Goal: Find specific page/section: Find specific page/section

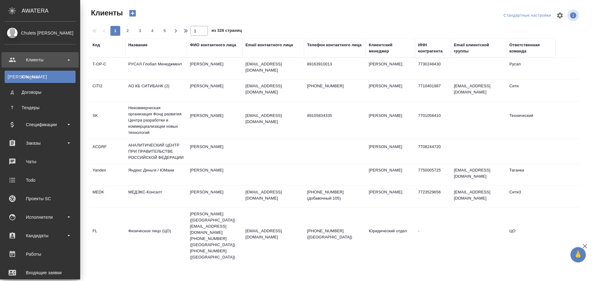
select select "RU"
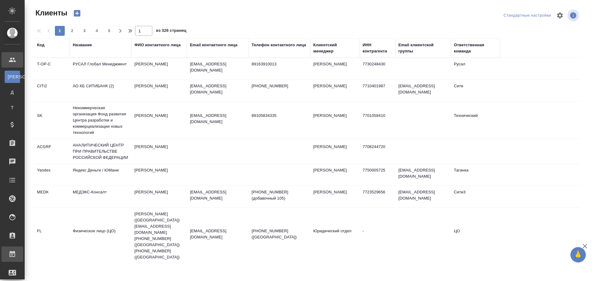
click at [12, 251] on div "Работы" at bounding box center [4, 254] width 15 height 9
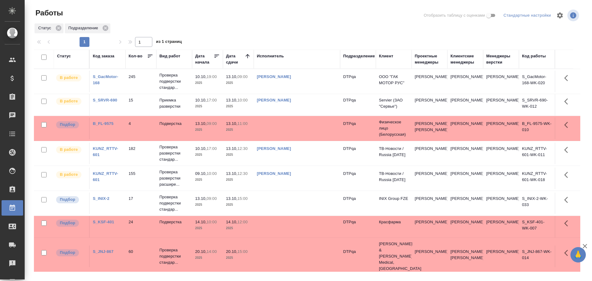
click at [320, 83] on td "Чулец Елена Сергеевна" at bounding box center [297, 82] width 86 height 22
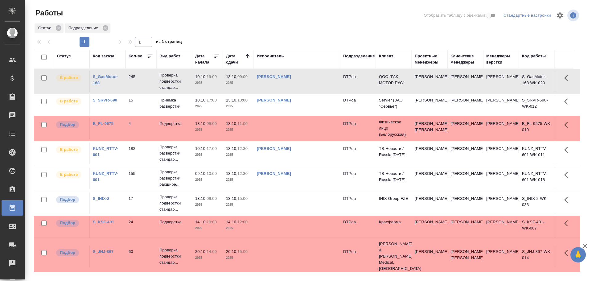
click at [320, 83] on td "Чулец Елена Сергеевна" at bounding box center [297, 82] width 86 height 22
click at [291, 78] on link "Чулец Елена Сергеевна" at bounding box center [274, 76] width 34 height 5
click at [291, 100] on link "[PERSON_NAME]" at bounding box center [274, 100] width 34 height 5
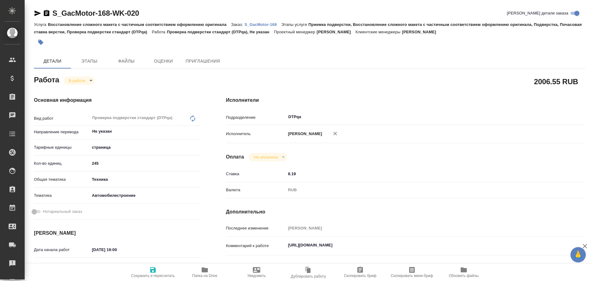
type textarea "x"
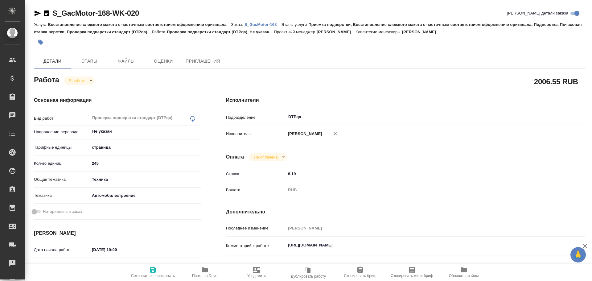
type textarea "x"
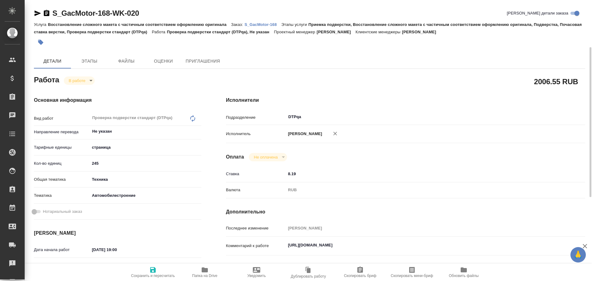
scroll to position [31, 0]
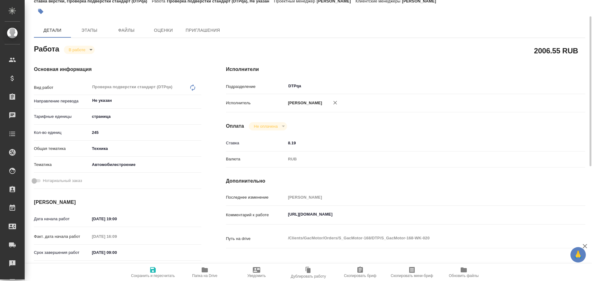
type textarea "x"
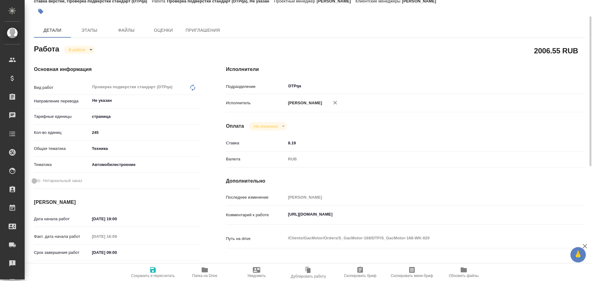
type textarea "x"
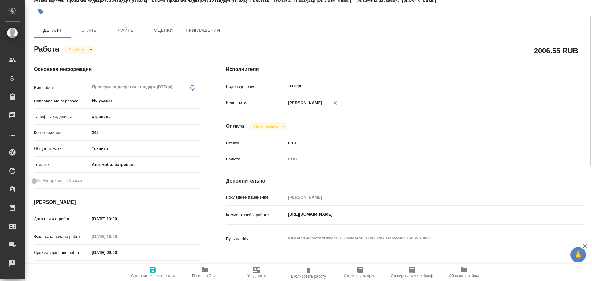
type textarea "x"
drag, startPoint x: 288, startPoint y: 215, endPoint x: 424, endPoint y: 227, distance: 136.3
click at [424, 227] on div "Комментарий к работе https://tera.awatera.com/Work/68db9ad5e030799b5eca4e52/ x" at bounding box center [405, 220] width 359 height 24
type textarea "x"
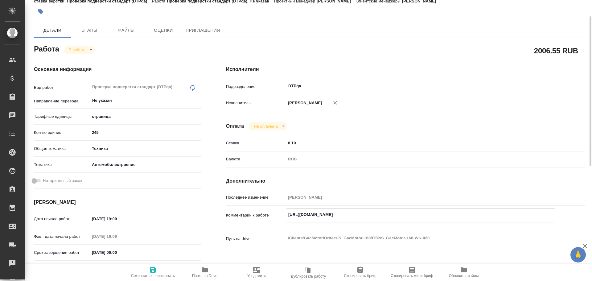
type textarea "x"
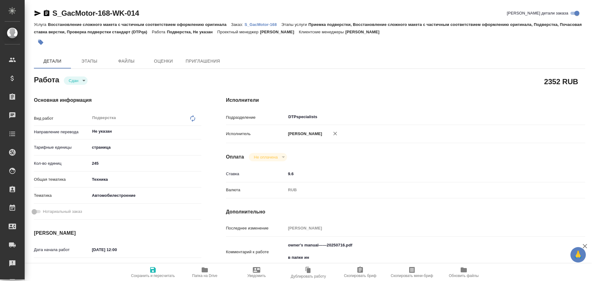
type textarea "x"
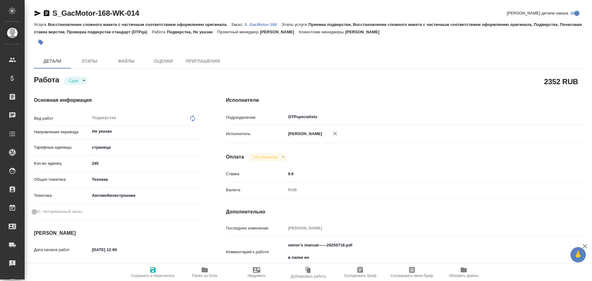
type textarea "x"
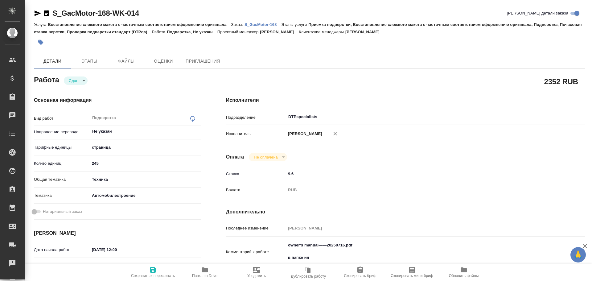
scroll to position [93, 0]
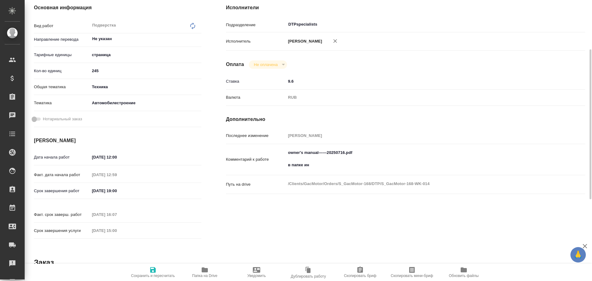
type textarea "x"
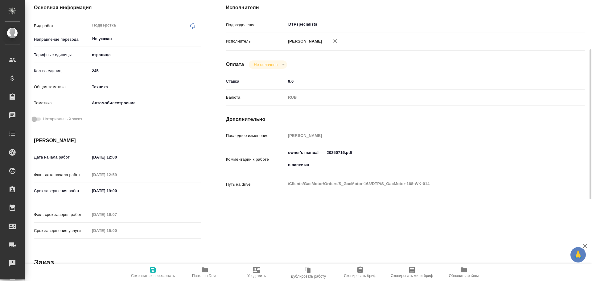
type textarea "x"
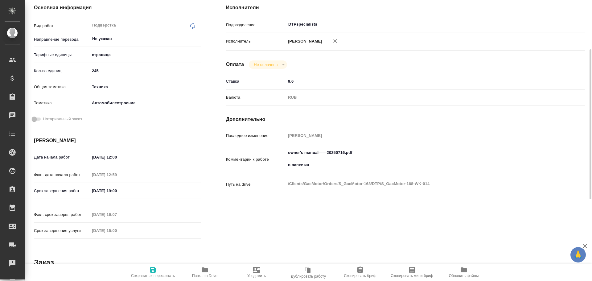
click at [212, 270] on span "Папка на Drive" at bounding box center [205, 272] width 44 height 12
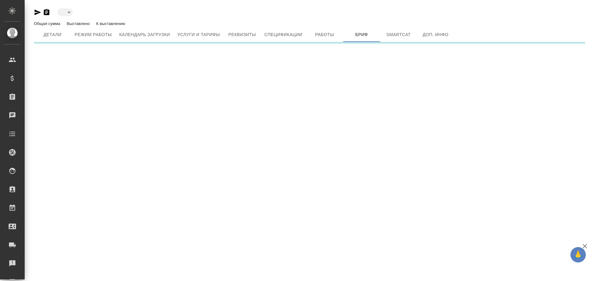
type input "active"
